Goal: Information Seeking & Learning: Learn about a topic

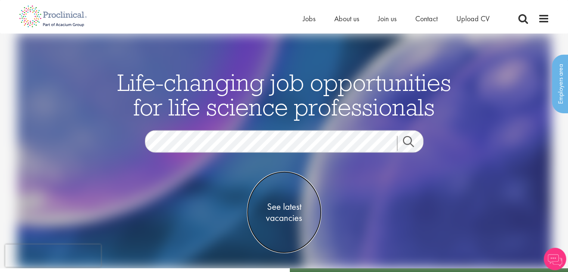
click at [288, 219] on span "See latest vacancies" at bounding box center [284, 212] width 75 height 22
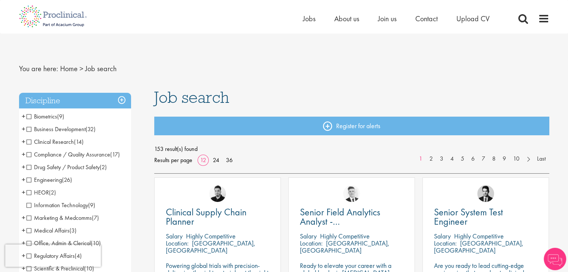
click at [121, 98] on h3 "Discipline" at bounding box center [75, 101] width 112 height 16
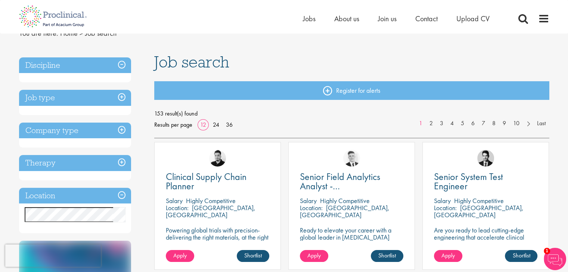
scroll to position [37, 0]
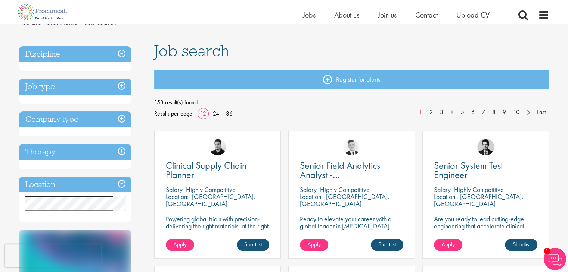
click at [118, 183] on h3 "Location" at bounding box center [75, 185] width 112 height 16
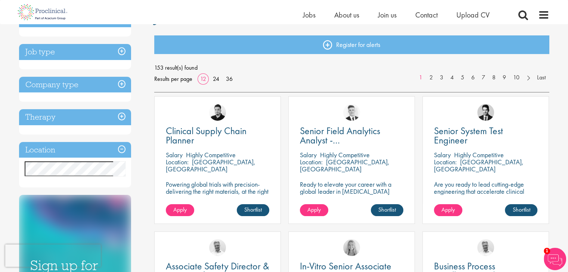
scroll to position [75, 0]
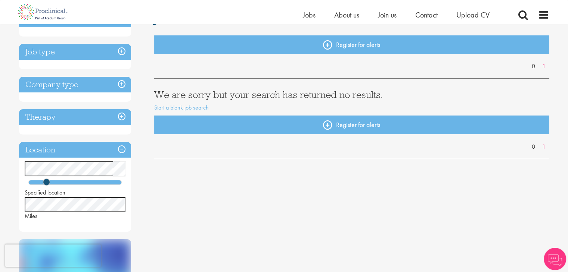
scroll to position [75, 0]
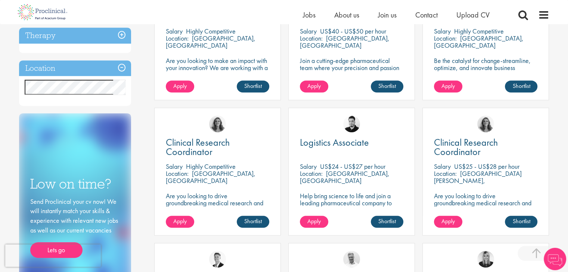
scroll to position [336, 0]
